Goal: Task Accomplishment & Management: Use online tool/utility

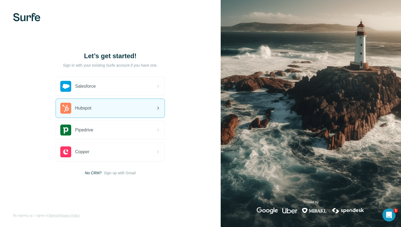
click at [110, 111] on div "Hubspot" at bounding box center [110, 108] width 109 height 19
